Goal: Find specific page/section: Find specific page/section

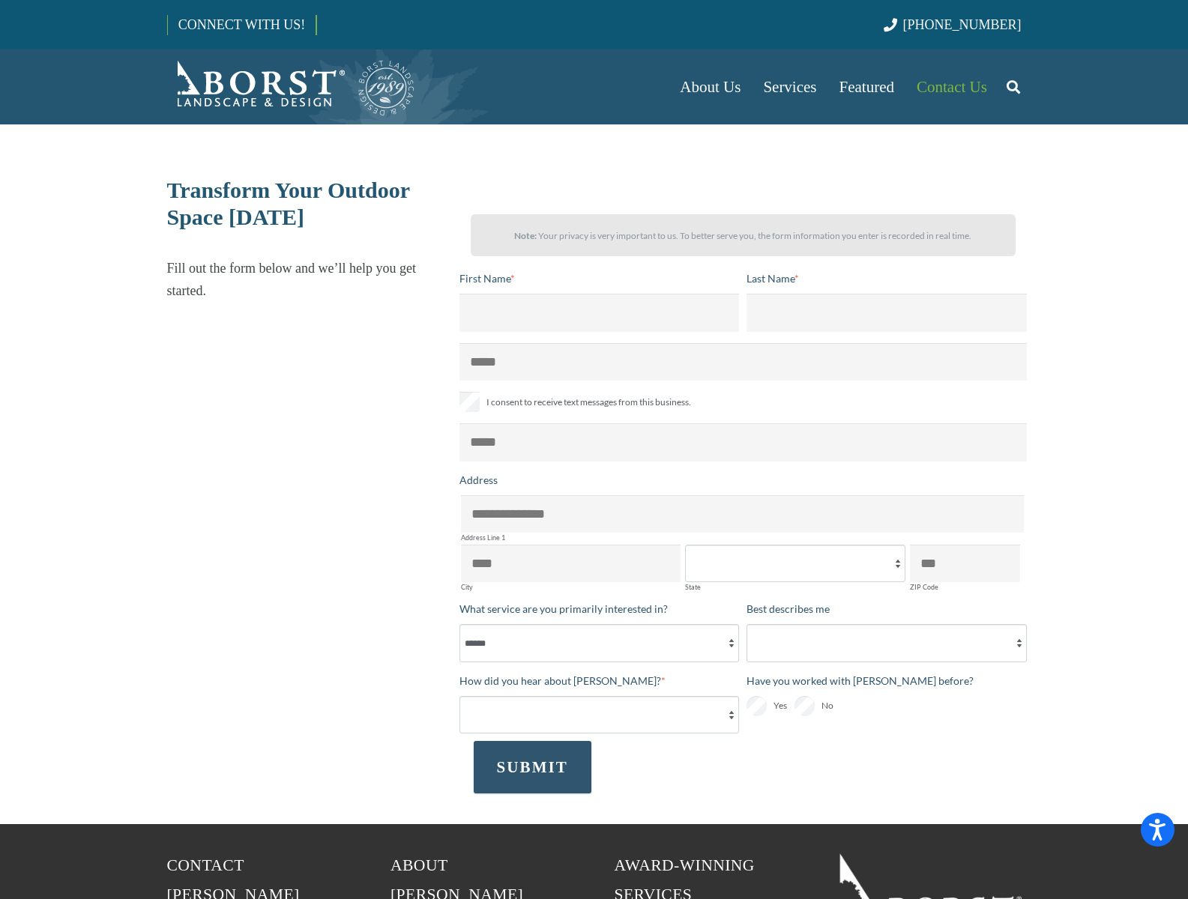
select select "******"
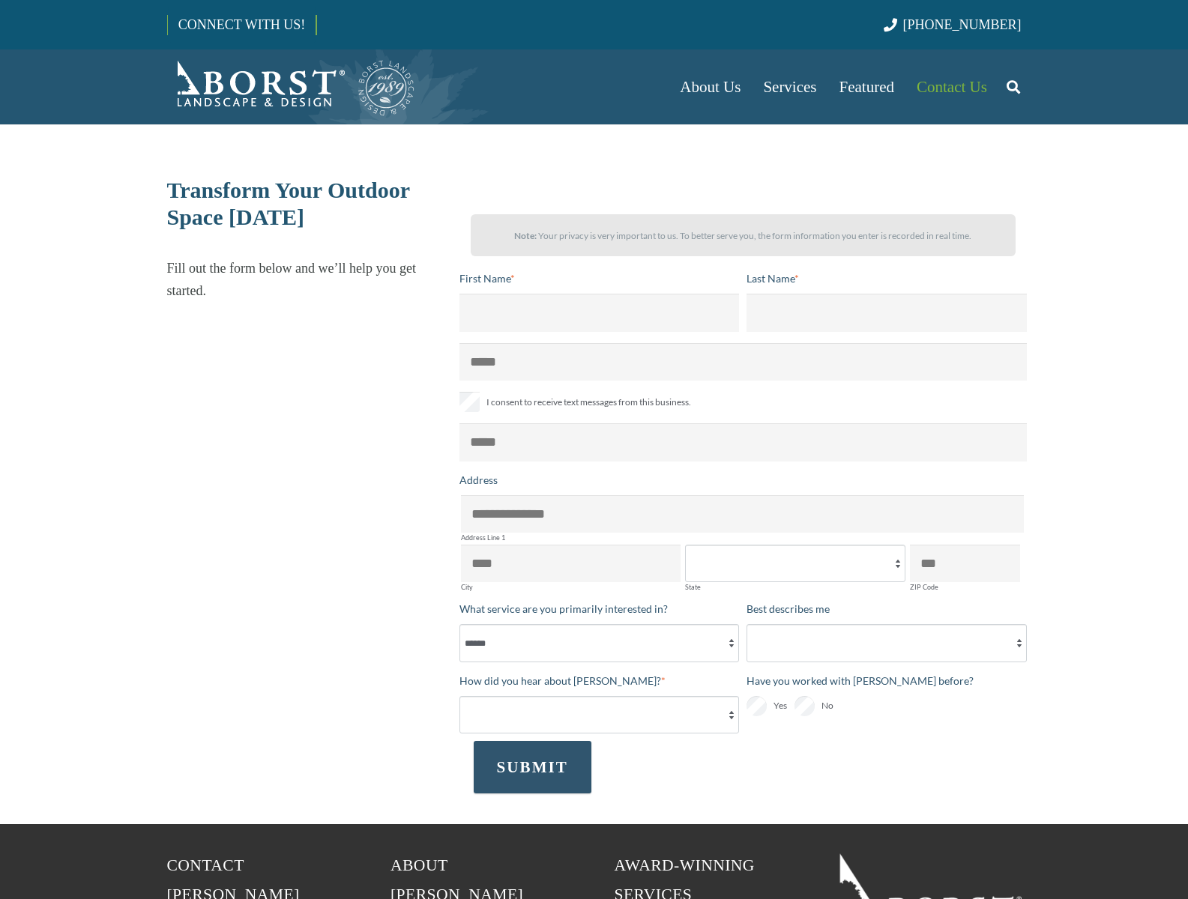
select select "******"
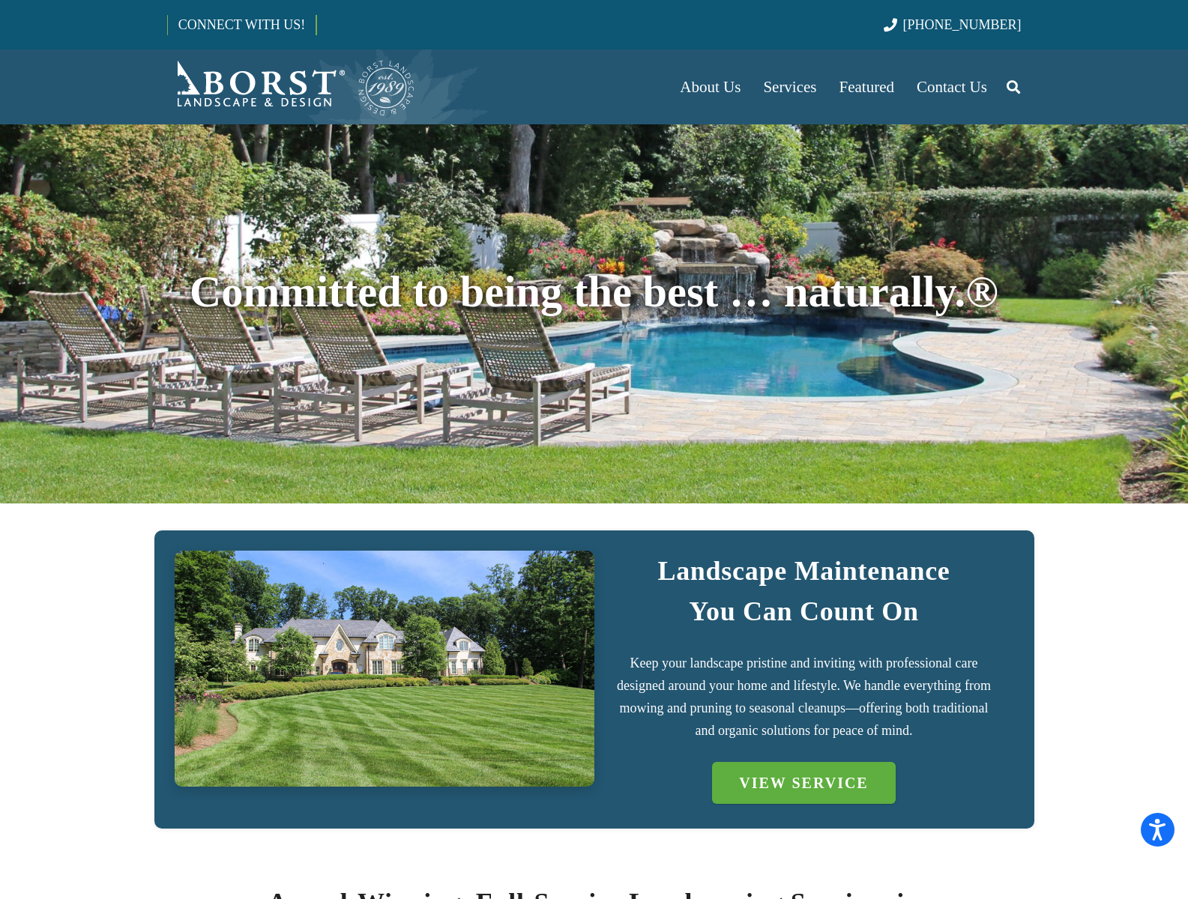
click at [291, 87] on img "Borst-Logo" at bounding box center [291, 87] width 249 height 60
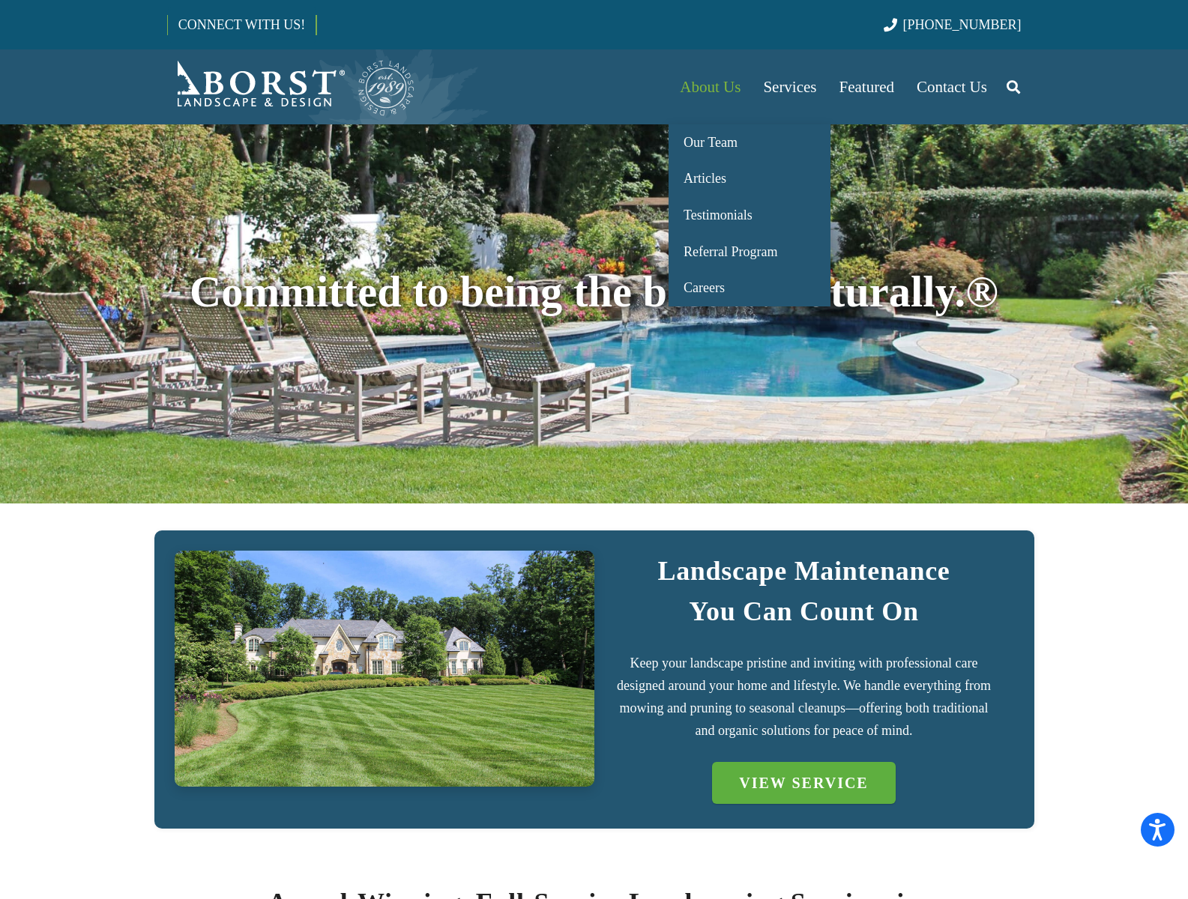
click at [710, 87] on span "About Us" at bounding box center [710, 87] width 61 height 18
